Goal: Check status: Check status

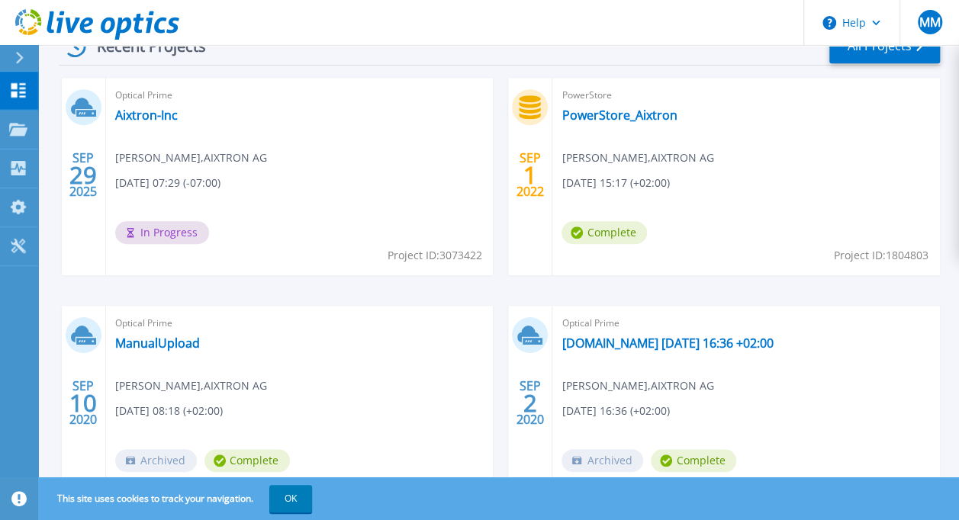
scroll to position [305, 0]
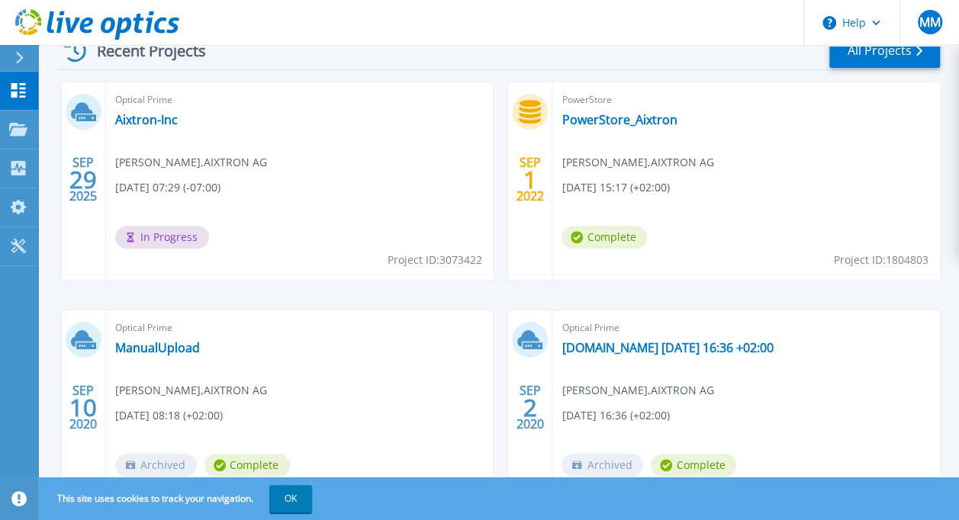
scroll to position [377, 0]
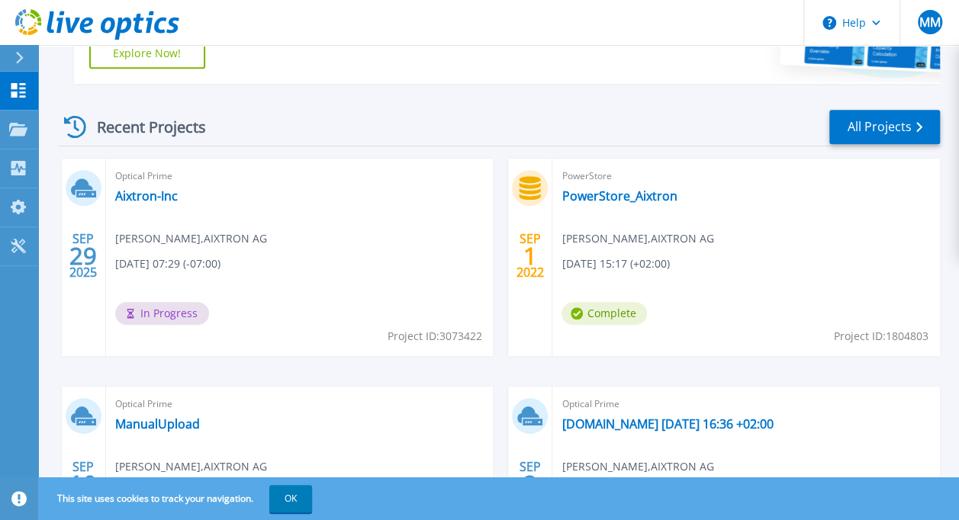
click at [302, 333] on div "Optical Prime Aixtron-Inc Marcus Malinkewitz , AIXTRON AG 09/29/2025, 07:29 (-0…" at bounding box center [300, 258] width 388 height 198
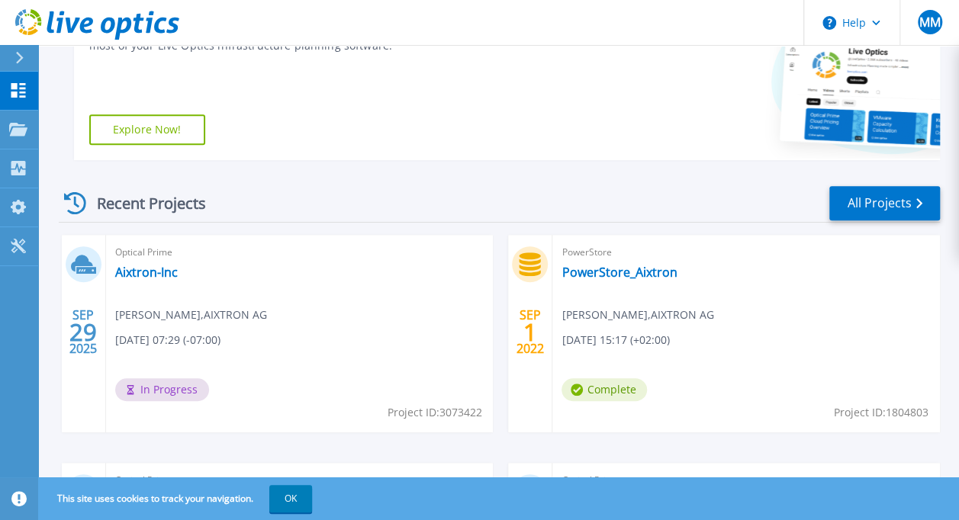
scroll to position [377, 0]
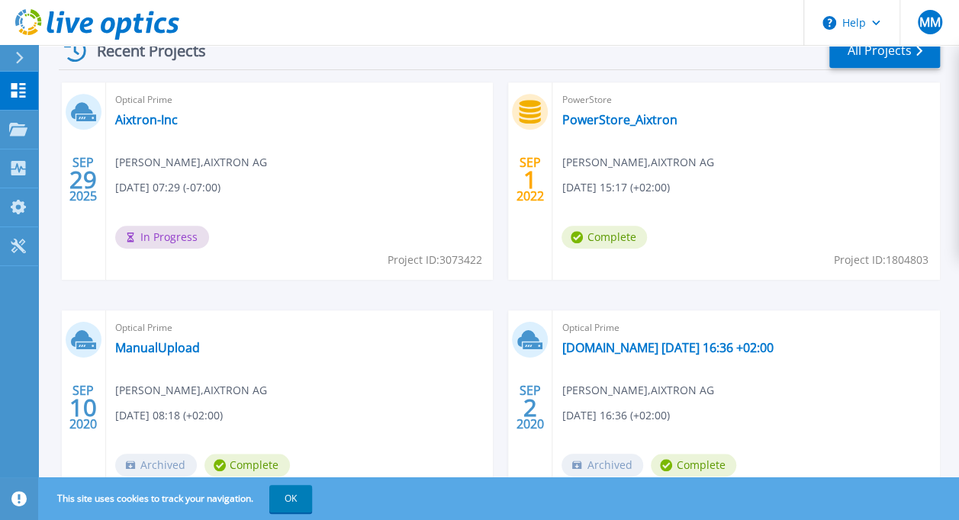
scroll to position [377, 0]
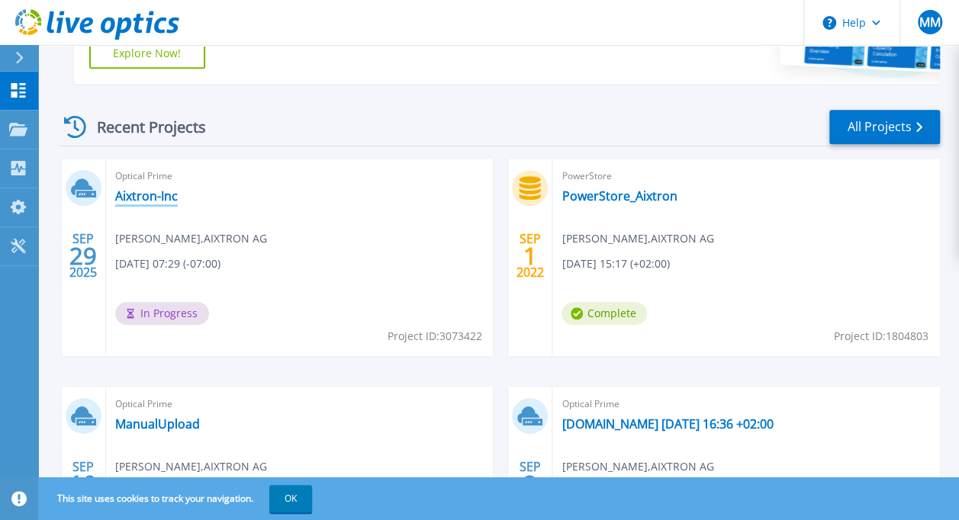
click at [147, 194] on link "Aixtron-Inc" at bounding box center [146, 195] width 63 height 15
